Goal: Obtain resource: Download file/media

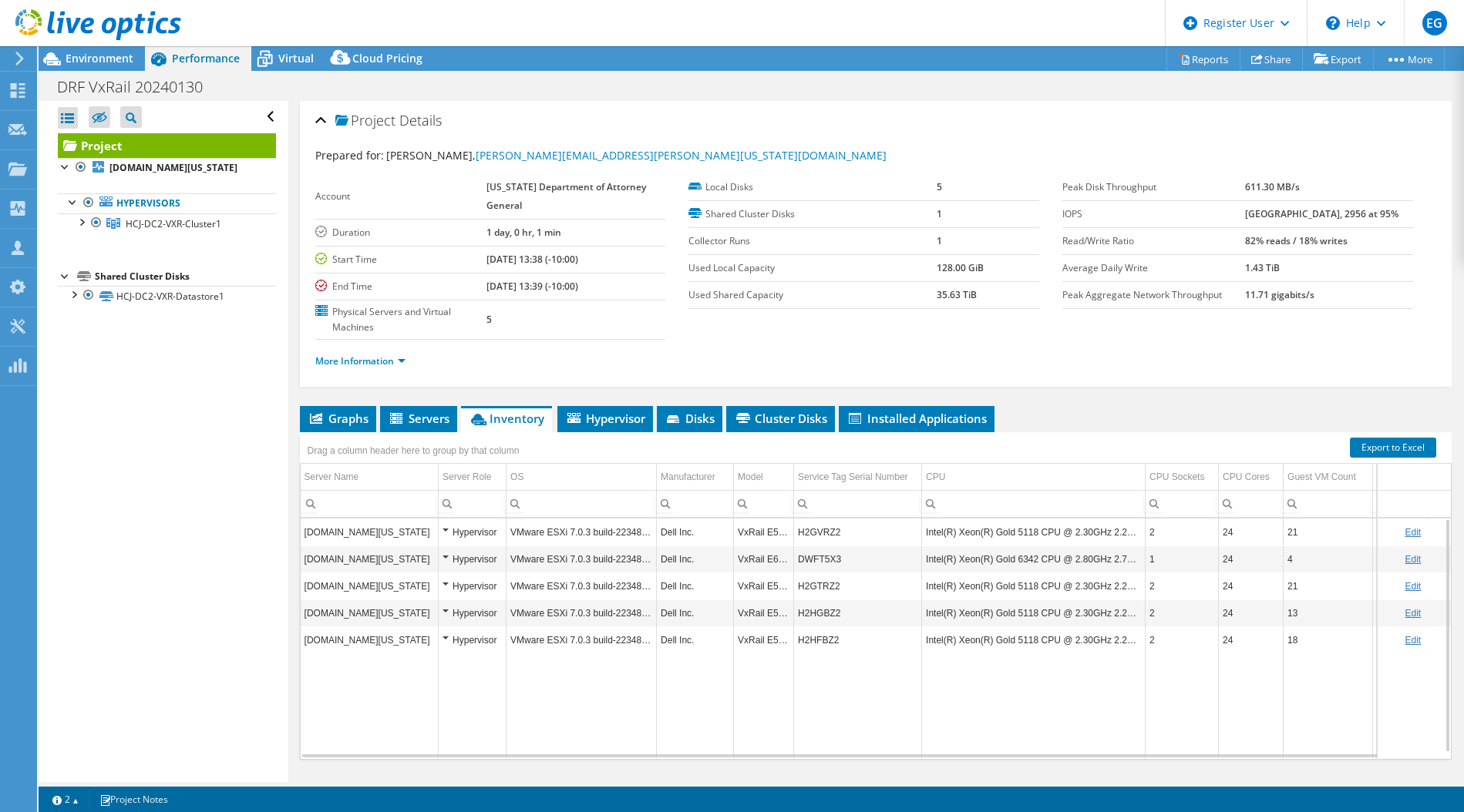
select select "USD"
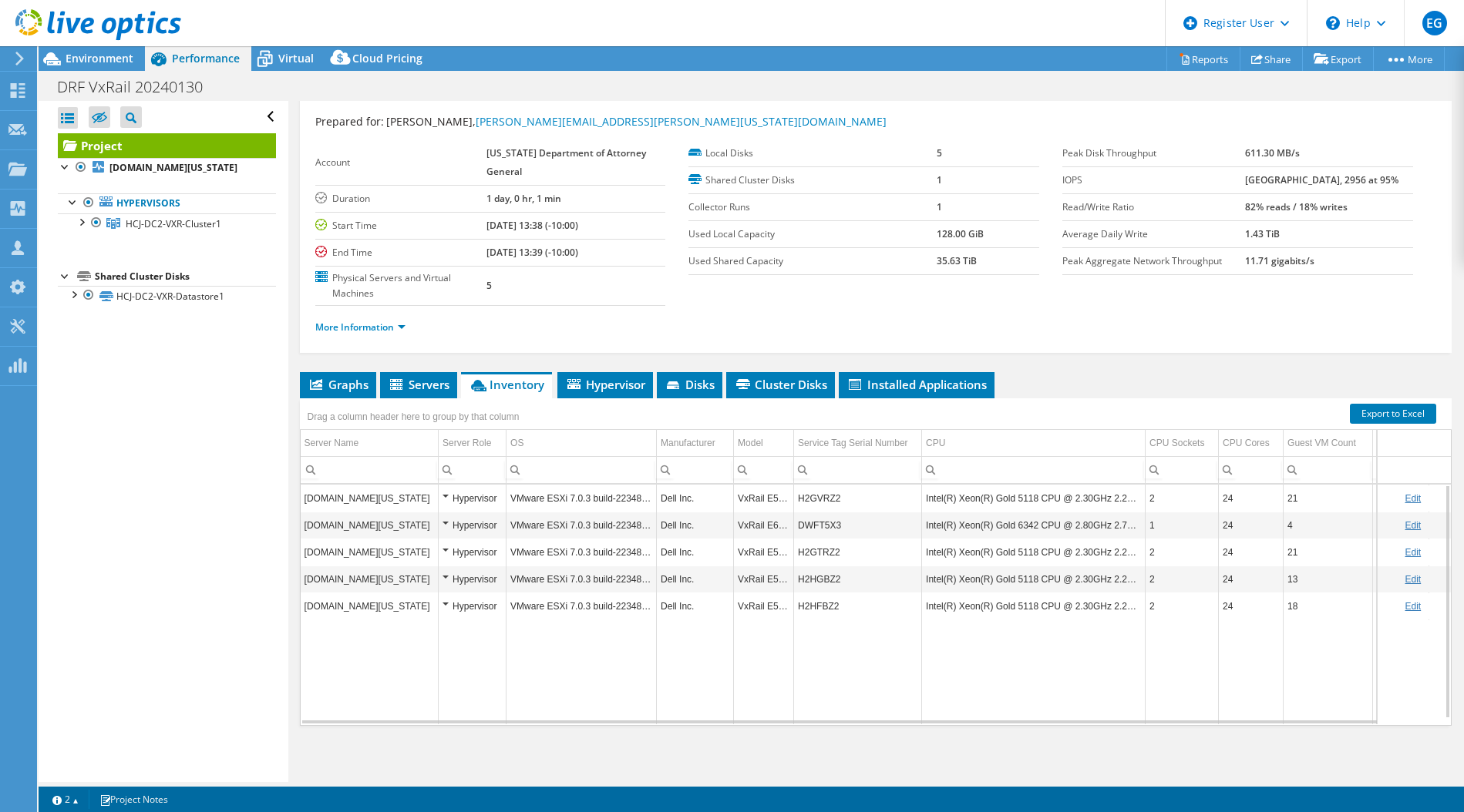
click at [691, 333] on ul "More Information" at bounding box center [876, 325] width 1122 height 21
click at [91, 60] on span "Environment" at bounding box center [99, 58] width 68 height 14
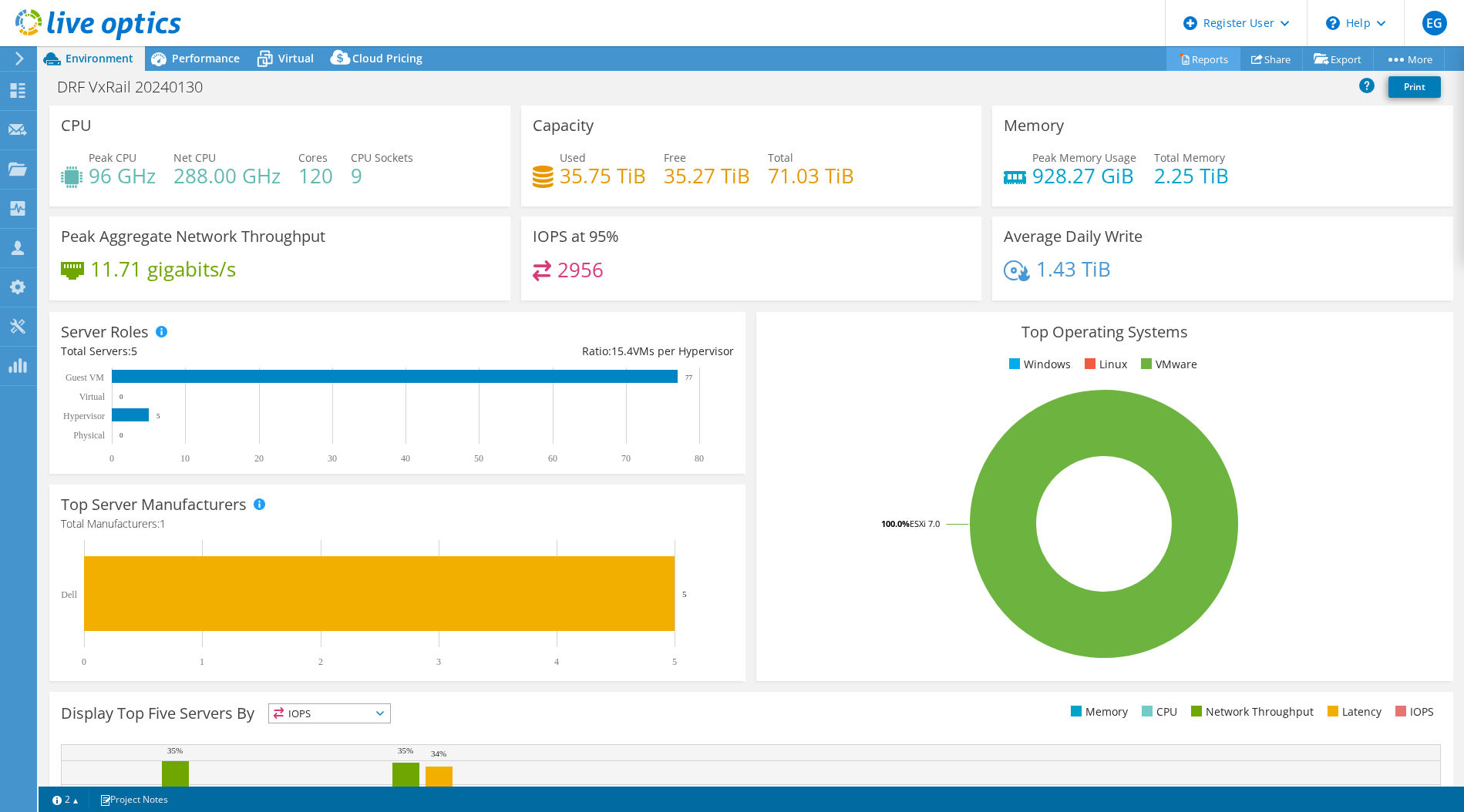
click at [1204, 58] on link "Reports" at bounding box center [1204, 59] width 74 height 24
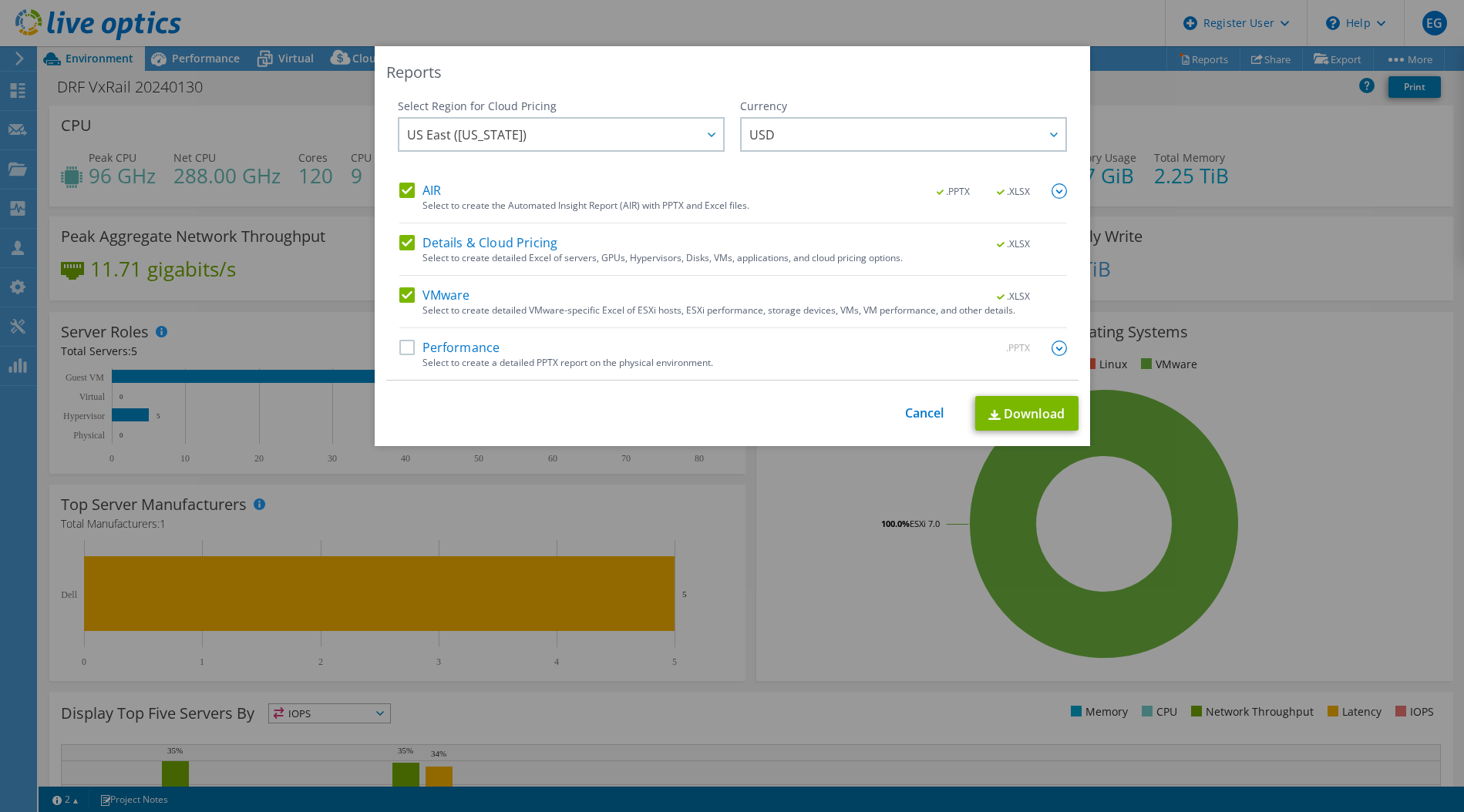
click at [598, 361] on div "Select to create a detailed PPTX report on the physical environment." at bounding box center [745, 363] width 645 height 10
click at [461, 353] on label "Performance" at bounding box center [449, 348] width 101 height 15
click at [0, 0] on input "Performance" at bounding box center [0, 0] width 0 height 0
click at [1021, 415] on link "Download" at bounding box center [1026, 414] width 103 height 35
click at [911, 420] on link "Cancel" at bounding box center [925, 414] width 40 height 14
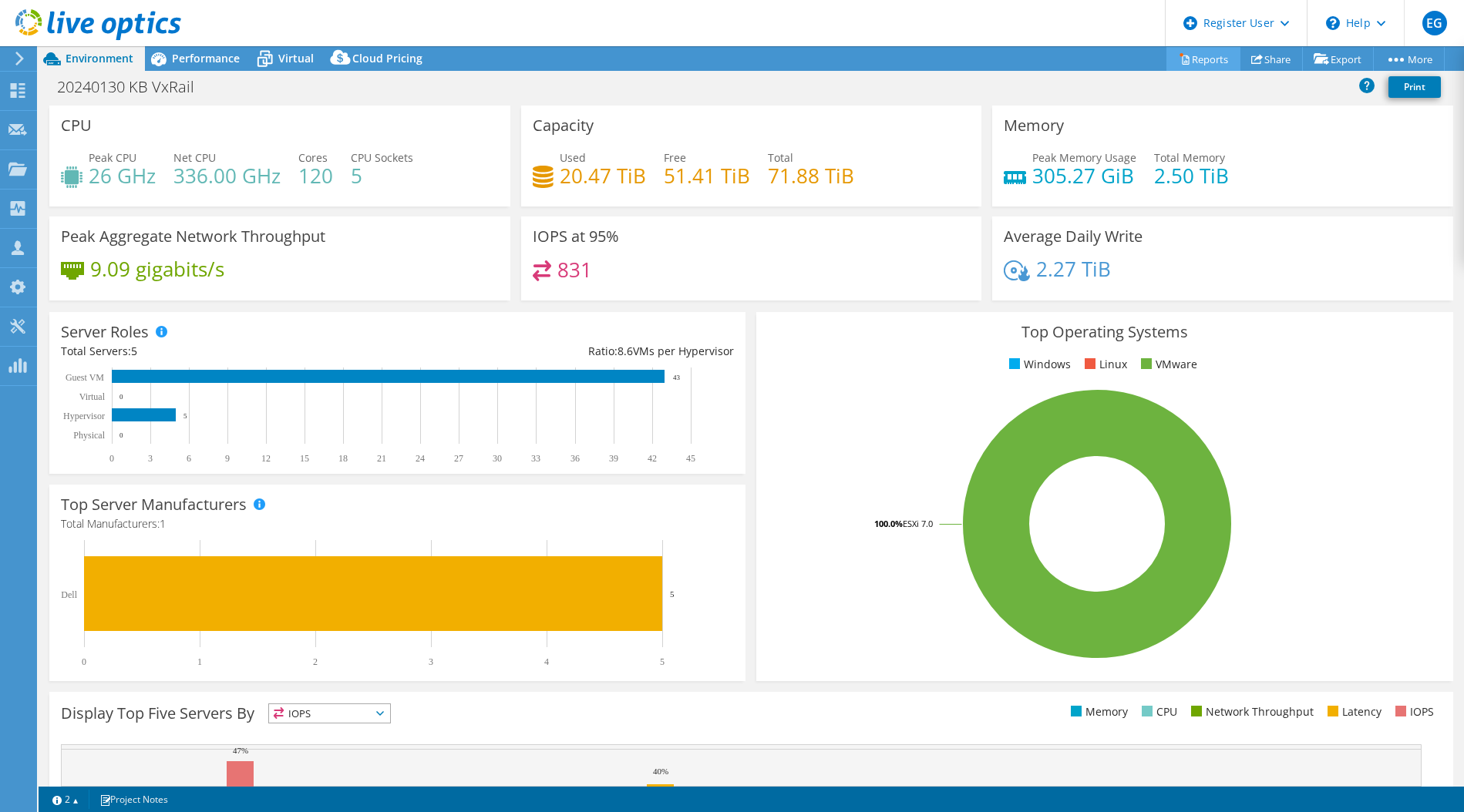
click at [1191, 57] on link "Reports" at bounding box center [1204, 59] width 74 height 24
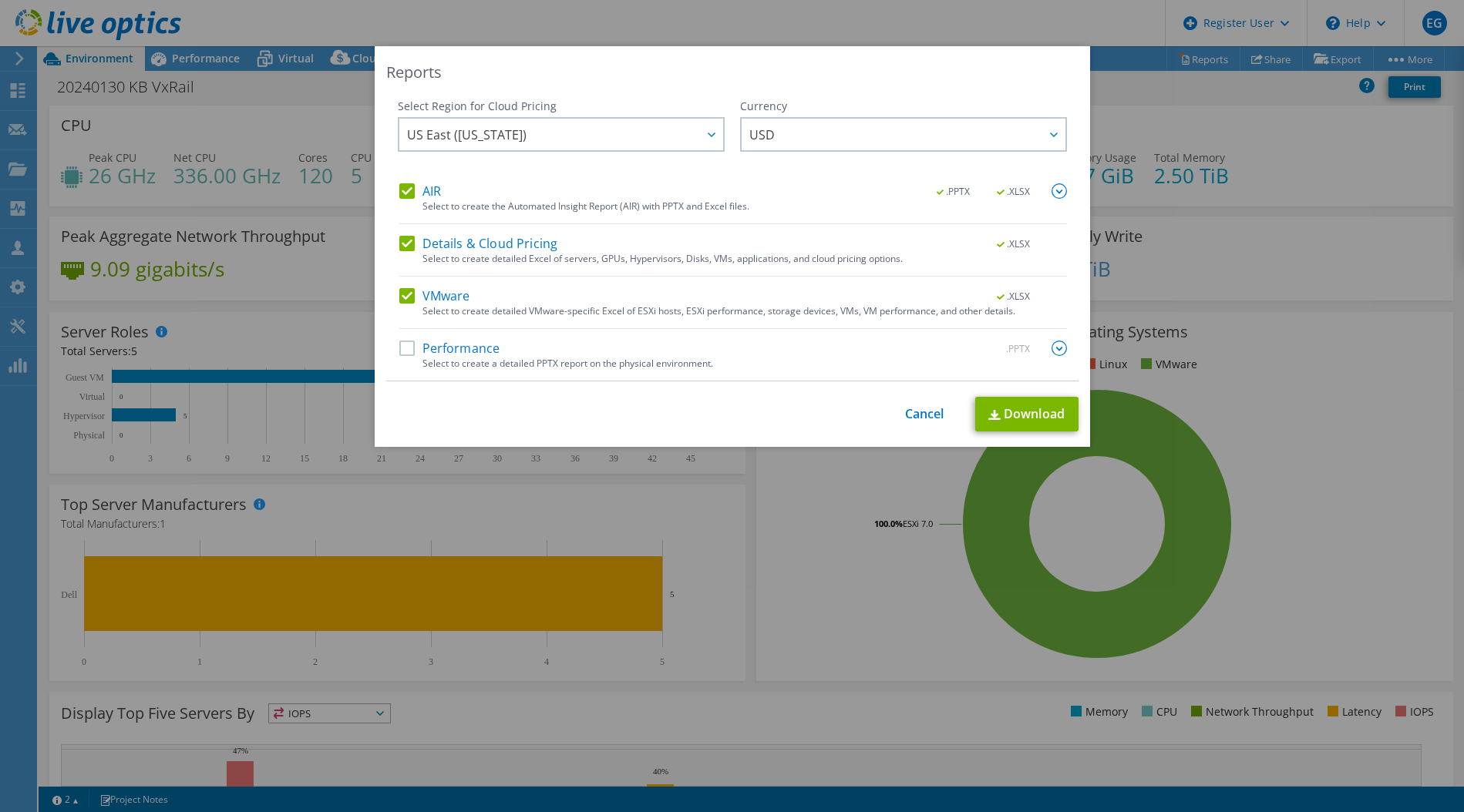
click at [461, 349] on label "Performance" at bounding box center [449, 348] width 101 height 15
click at [0, 0] on input "Performance" at bounding box center [0, 0] width 0 height 0
click at [1014, 415] on link "Download" at bounding box center [1026, 414] width 103 height 35
click at [932, 417] on link "Cancel" at bounding box center [925, 414] width 40 height 14
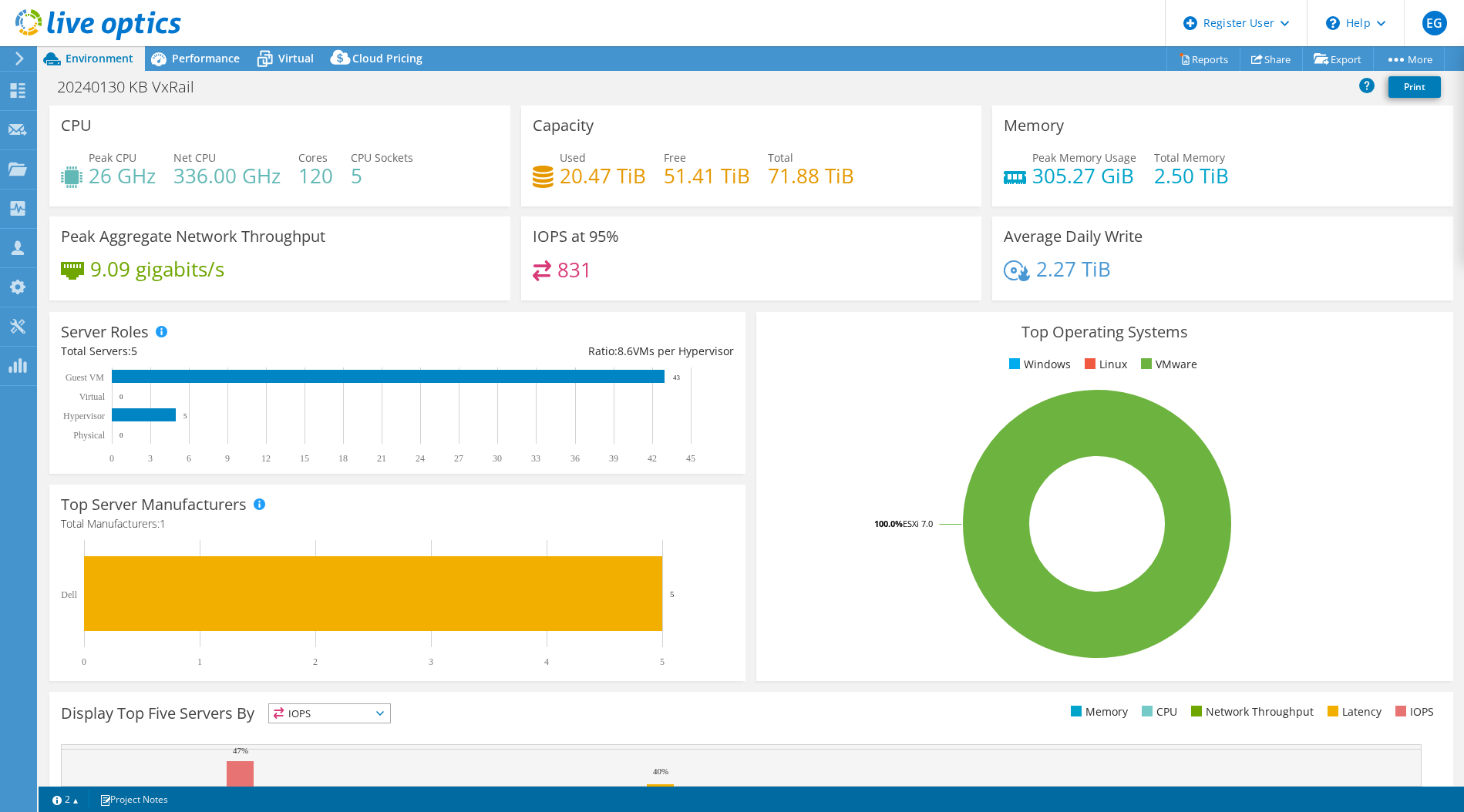
click at [760, 54] on div "Project Actions Project Actions Reports Share Export vSAN ReadyNode Sizer" at bounding box center [752, 59] width 1426 height 25
